Goal: Find specific page/section

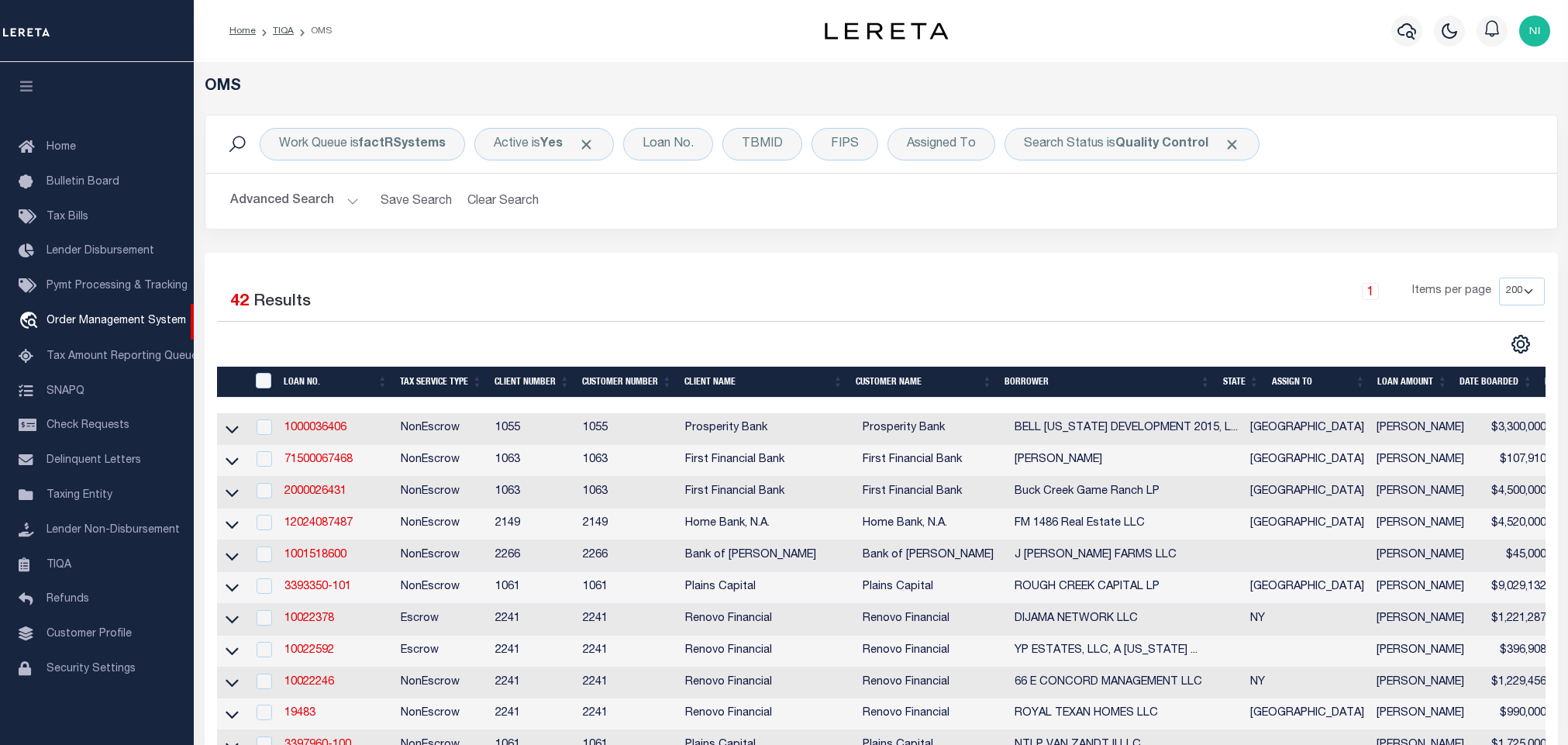
select select "200"
click at [1147, 150] on b "Quality Control" at bounding box center [1162, 145] width 93 height 13
select select "QC"
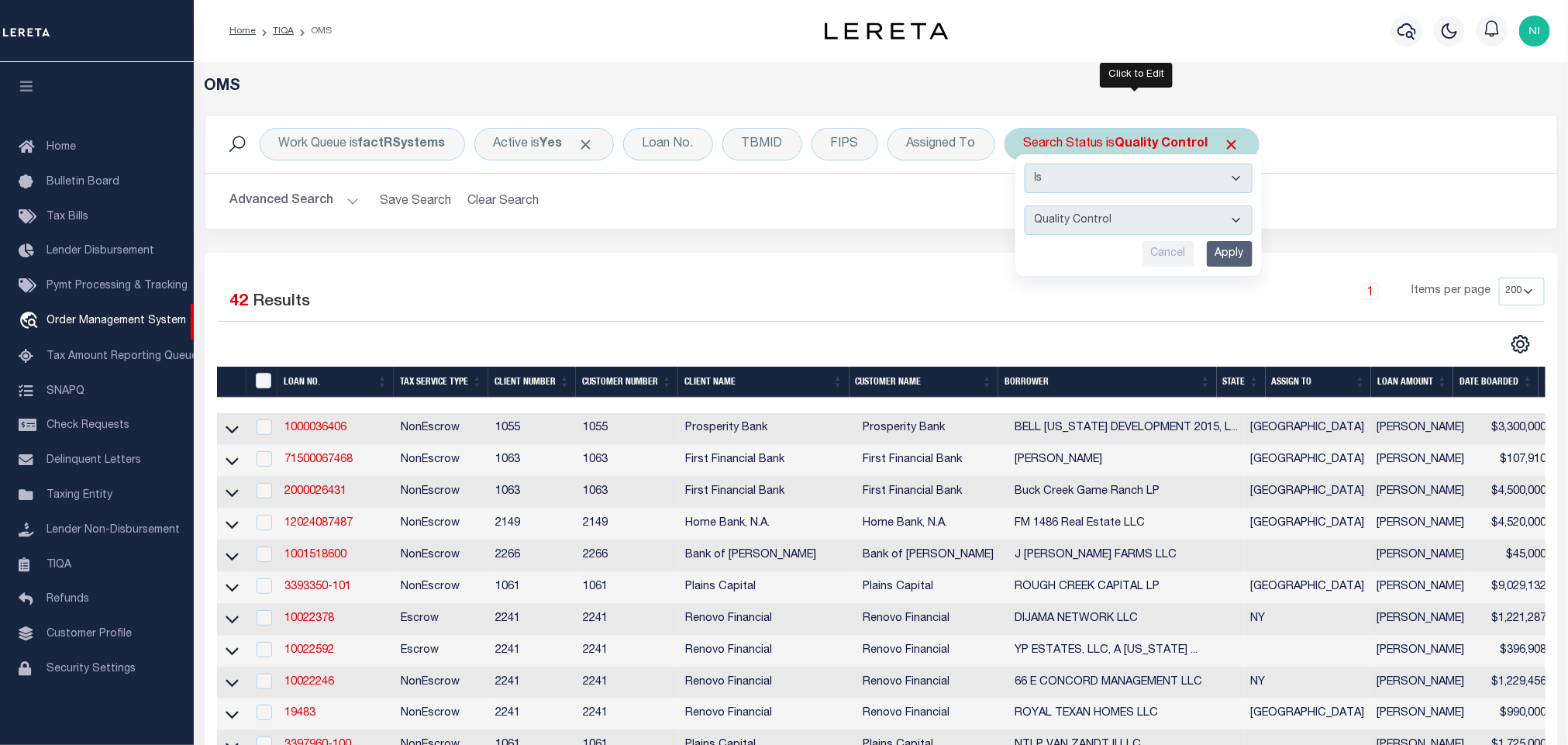
click at [1225, 254] on input "Apply" at bounding box center [1229, 254] width 46 height 26
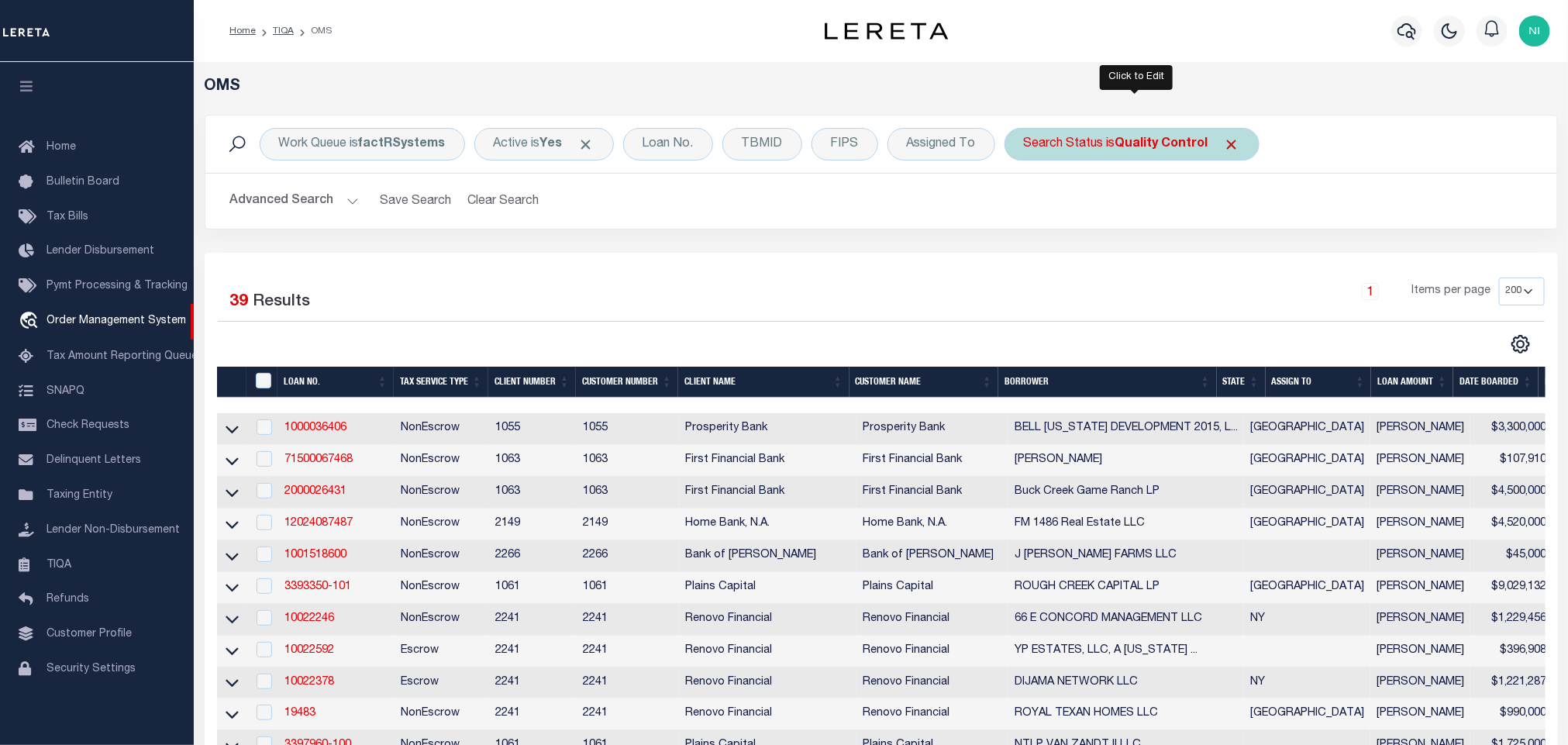
click at [1139, 147] on b "Quality Control" at bounding box center [1162, 145] width 93 height 13
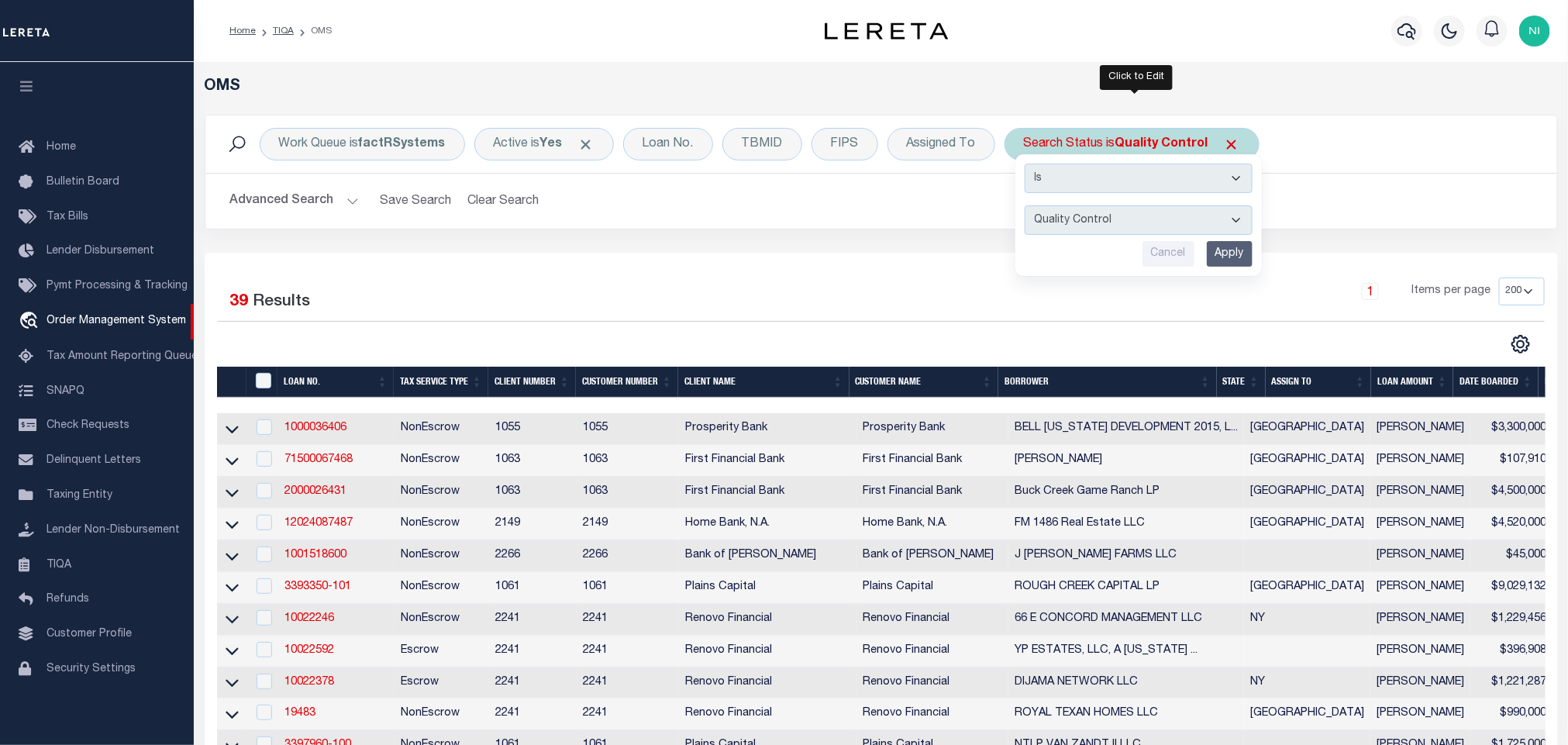
click at [1132, 232] on select "Automated Search Bad Parcel Complete Duplicate Parcel High Dollar Reporting In …" at bounding box center [1138, 220] width 228 height 30
select select "IP"
click at [1029, 207] on select "Automated Search Bad Parcel Complete Duplicate Parcel High Dollar Reporting In …" at bounding box center [1138, 220] width 228 height 30
click at [1237, 251] on input "Apply" at bounding box center [1229, 254] width 46 height 26
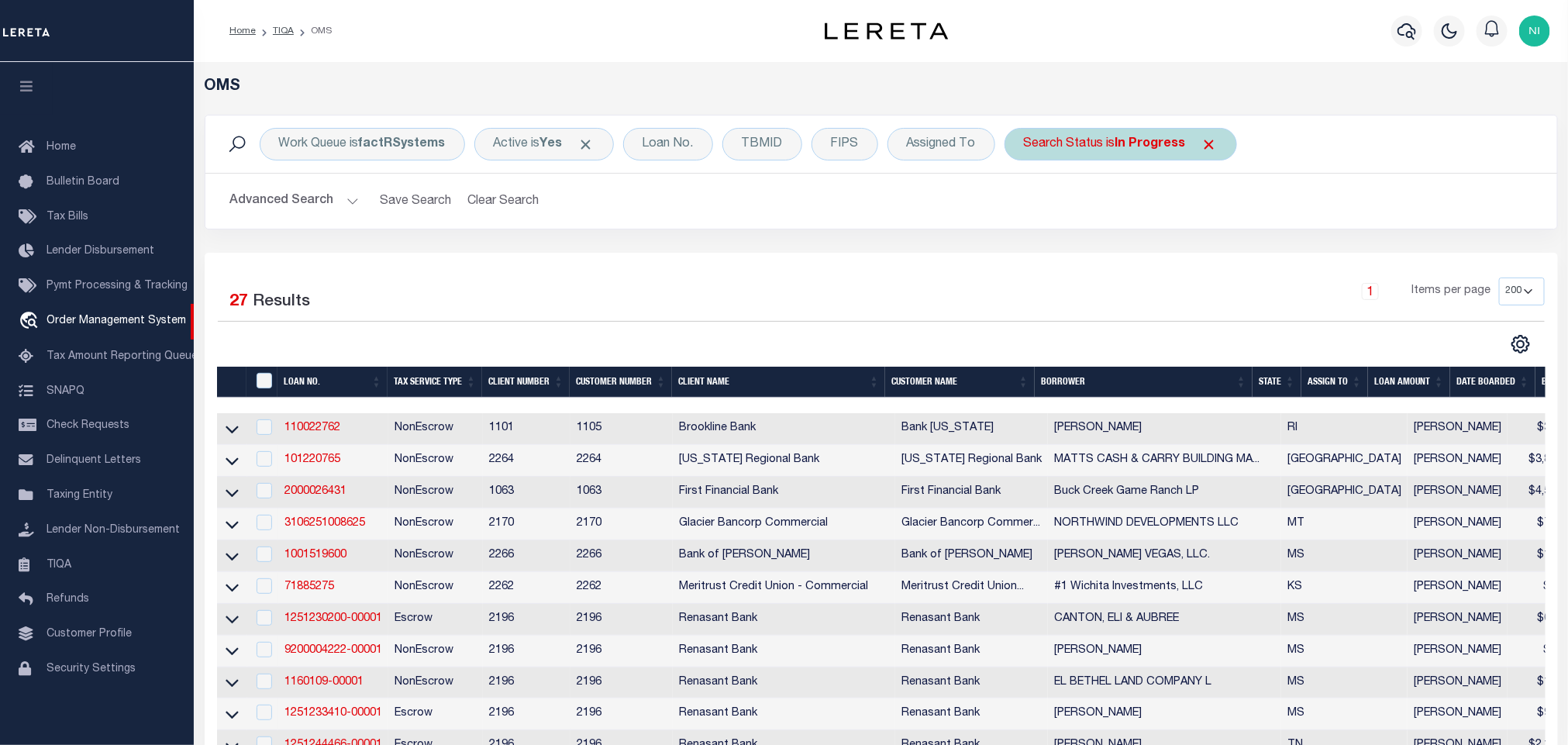
click at [1114, 154] on div "Search Status is In Progress" at bounding box center [1120, 145] width 232 height 32
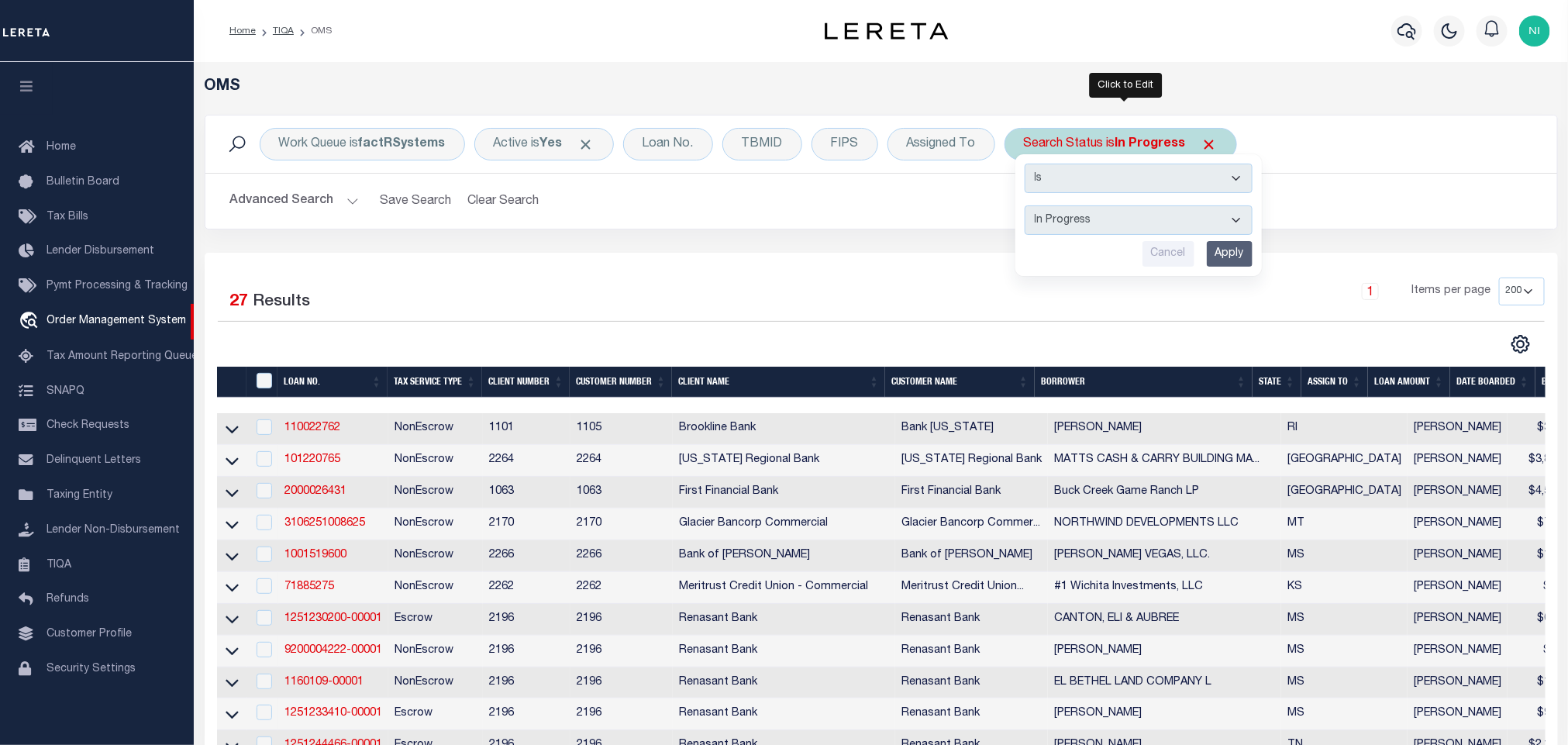
click at [1111, 224] on select "Automated Search Bad Parcel Complete Duplicate Parcel High Dollar Reporting In …" at bounding box center [1138, 220] width 228 height 30
select select "RD"
click at [1029, 207] on select "Automated Search Bad Parcel Complete Duplicate Parcel High Dollar Reporting In …" at bounding box center [1138, 220] width 228 height 30
click at [1238, 251] on input "Apply" at bounding box center [1229, 254] width 46 height 26
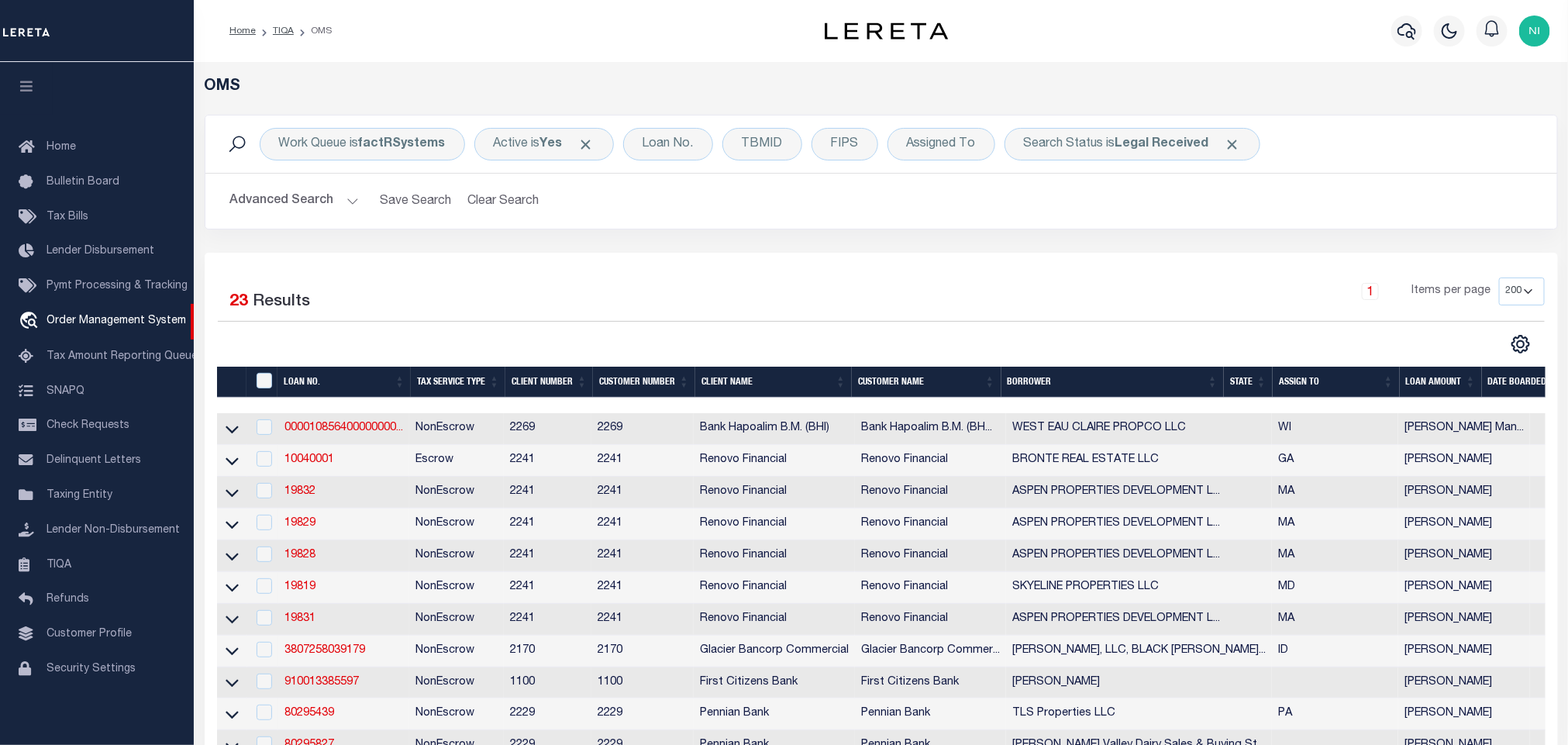
click at [1033, 225] on div "Advanced Search Save Search Clear Search tblSearchTopScreen_dynamictable_____De…" at bounding box center [881, 201] width 1352 height 55
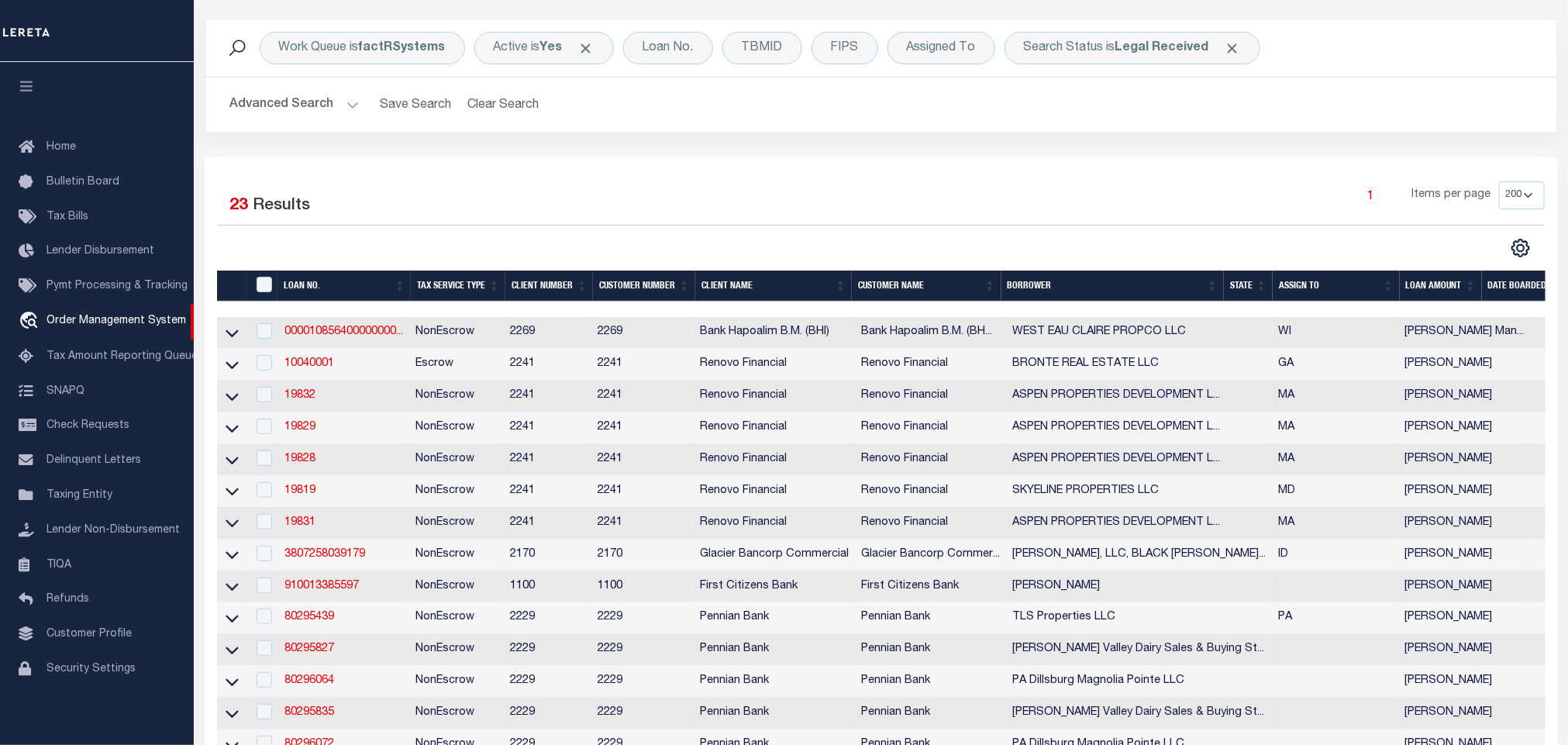
scroll to position [0, 0]
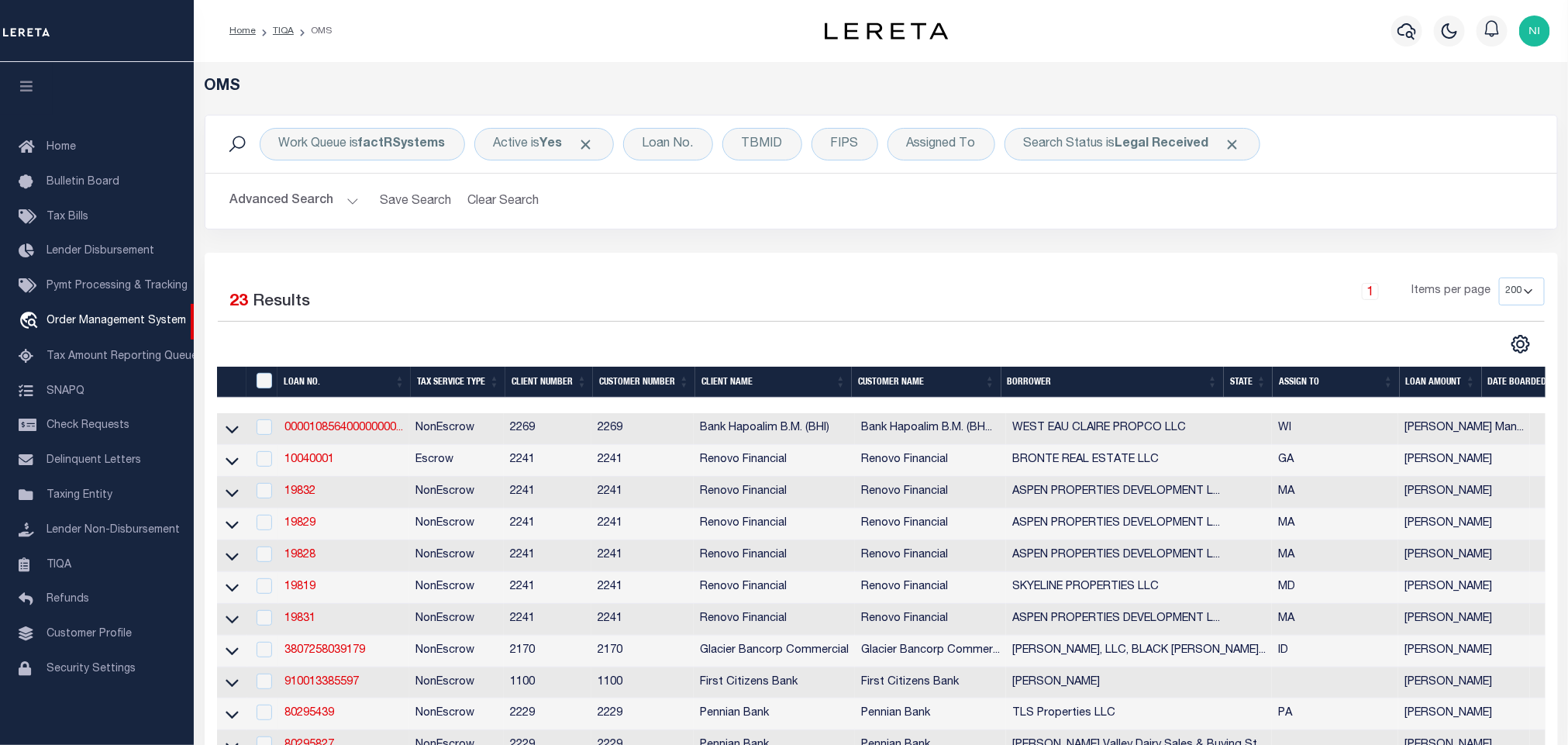
click at [812, 235] on div "Work Queue is factRSystems Active is Yes Loan No. TBMID FIPS Assigned To Search…" at bounding box center [881, 184] width 1377 height 138
